Goal: Navigation & Orientation: Find specific page/section

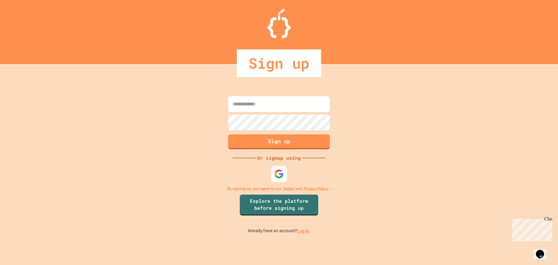
click at [279, 172] on img at bounding box center [279, 174] width 10 height 10
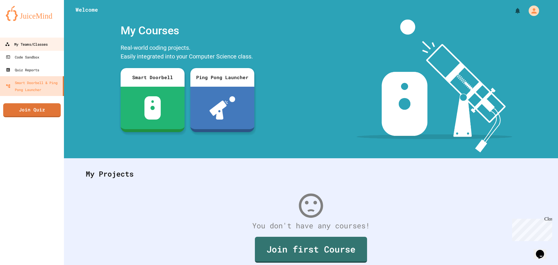
click at [41, 47] on div "My Teams/Classes" at bounding box center [26, 44] width 43 height 7
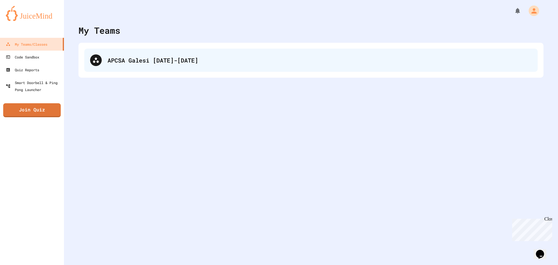
click at [194, 69] on div "APCSA Galesi [DATE]-[DATE]" at bounding box center [310, 60] width 453 height 23
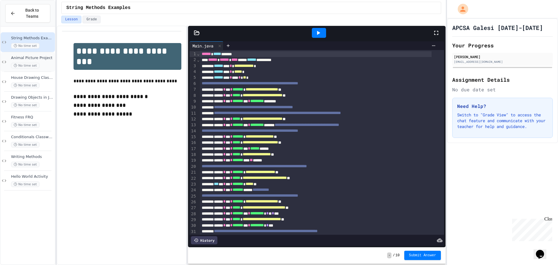
click at [39, 55] on span "Animal Picture Project" at bounding box center [32, 57] width 43 height 5
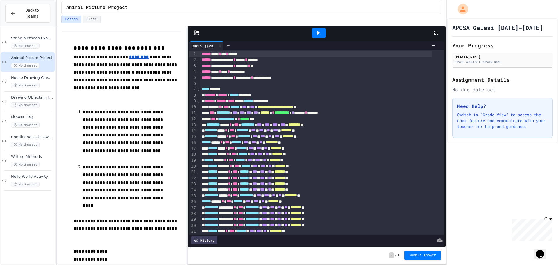
click at [317, 33] on icon at bounding box center [318, 32] width 7 height 7
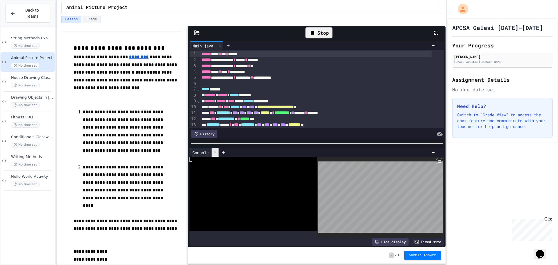
click at [217, 152] on div at bounding box center [214, 152] width 7 height 8
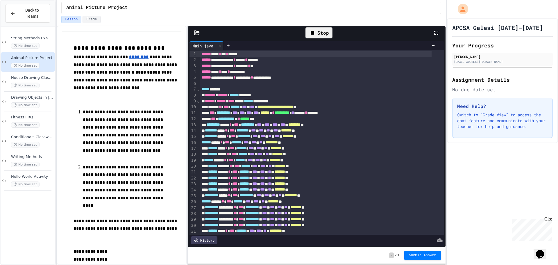
click at [316, 35] on icon at bounding box center [312, 32] width 7 height 7
click at [321, 33] on icon at bounding box center [318, 32] width 7 height 7
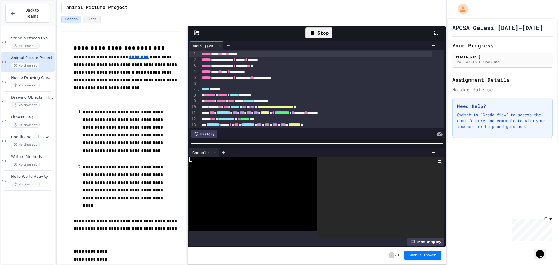
click at [430, 161] on div at bounding box center [380, 197] width 127 height 81
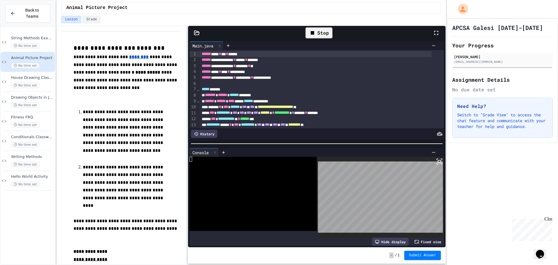
click at [436, 159] on icon at bounding box center [439, 161] width 7 height 7
